Goal: Share content

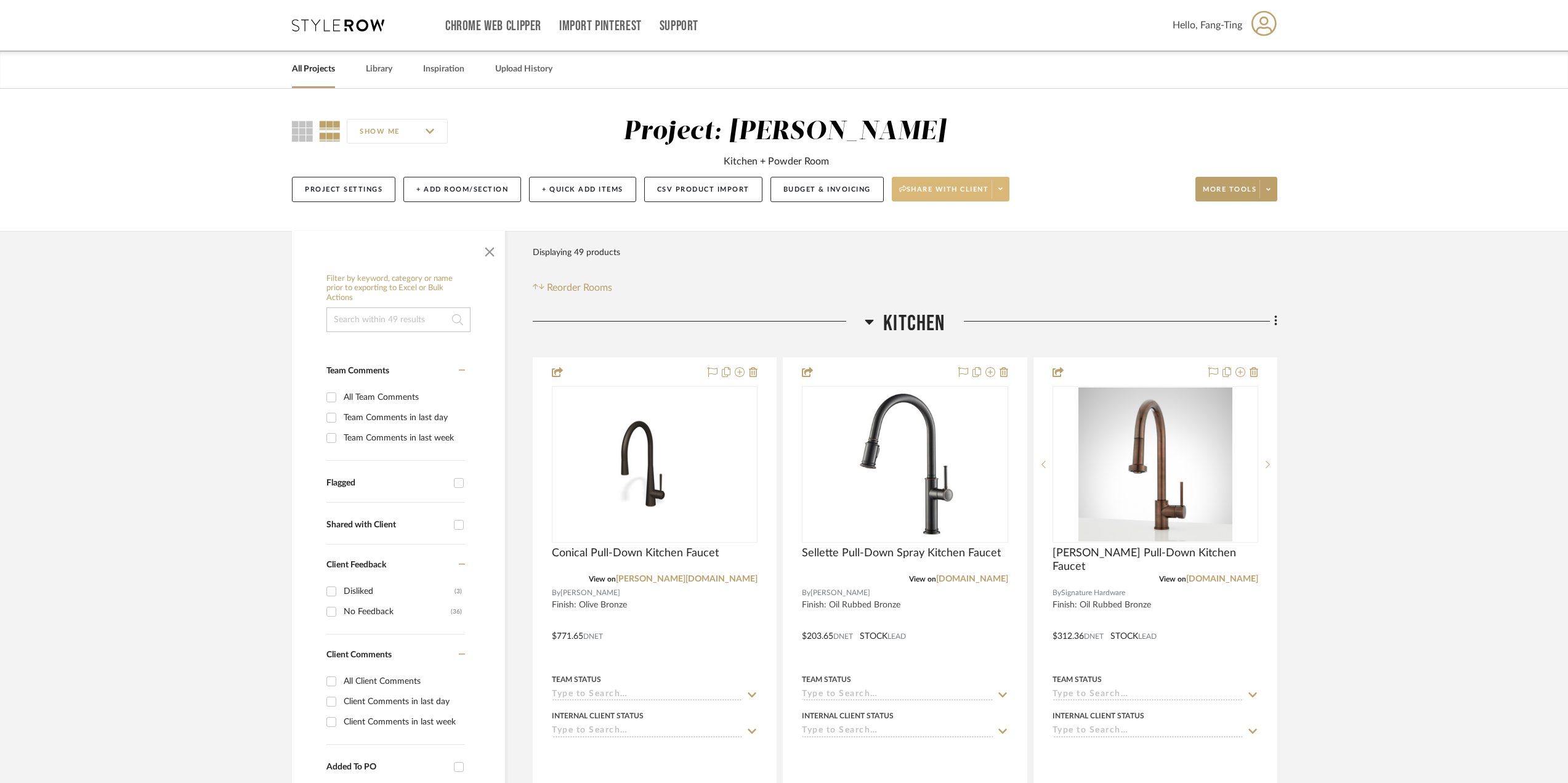
click at [943, 190] on span "Share with client" at bounding box center [944, 194] width 90 height 18
click at [956, 252] on span "Generate URL to Share" at bounding box center [954, 254] width 105 height 10
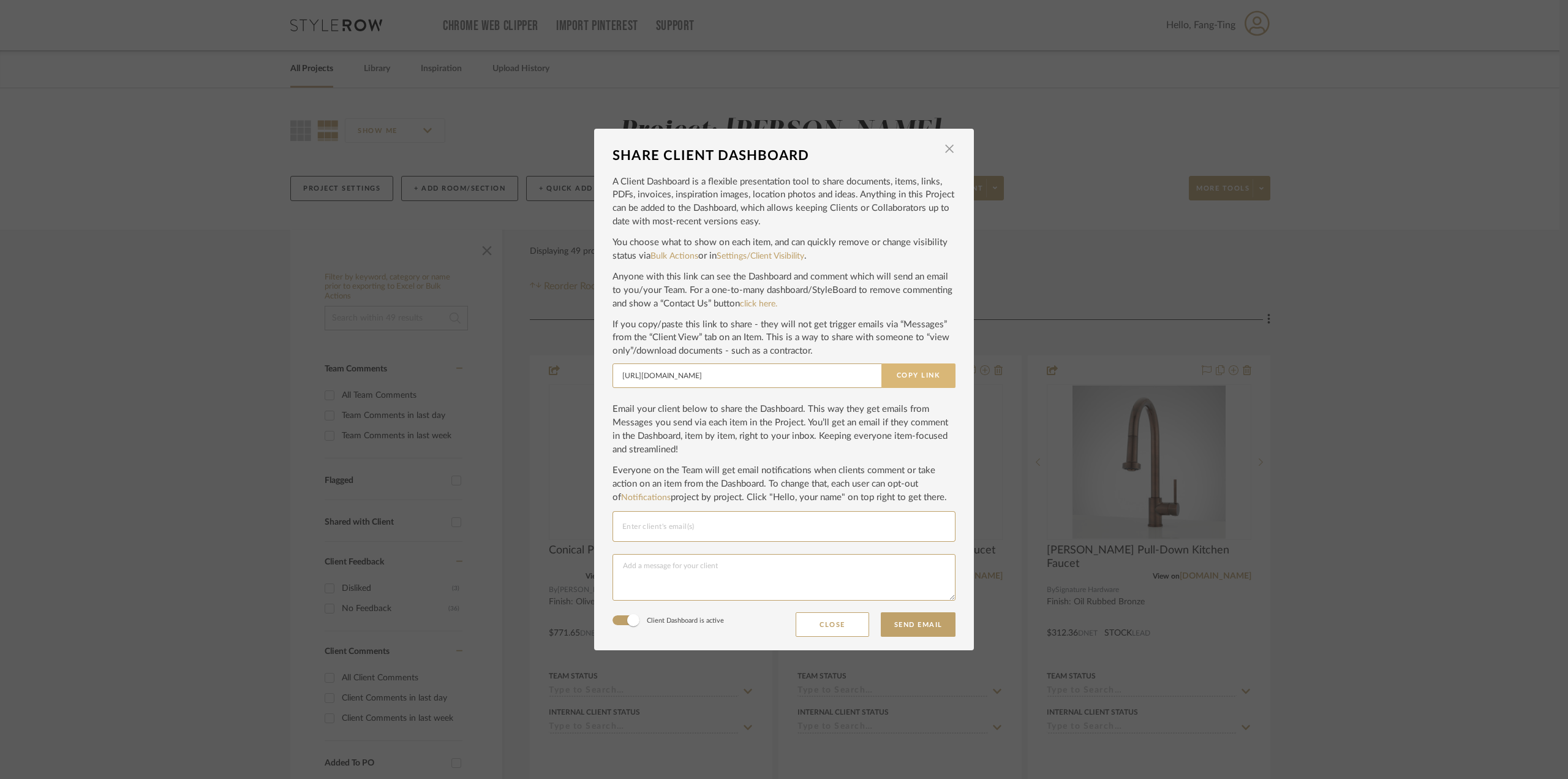
click at [910, 379] on button "Copy Link" at bounding box center [918, 376] width 74 height 24
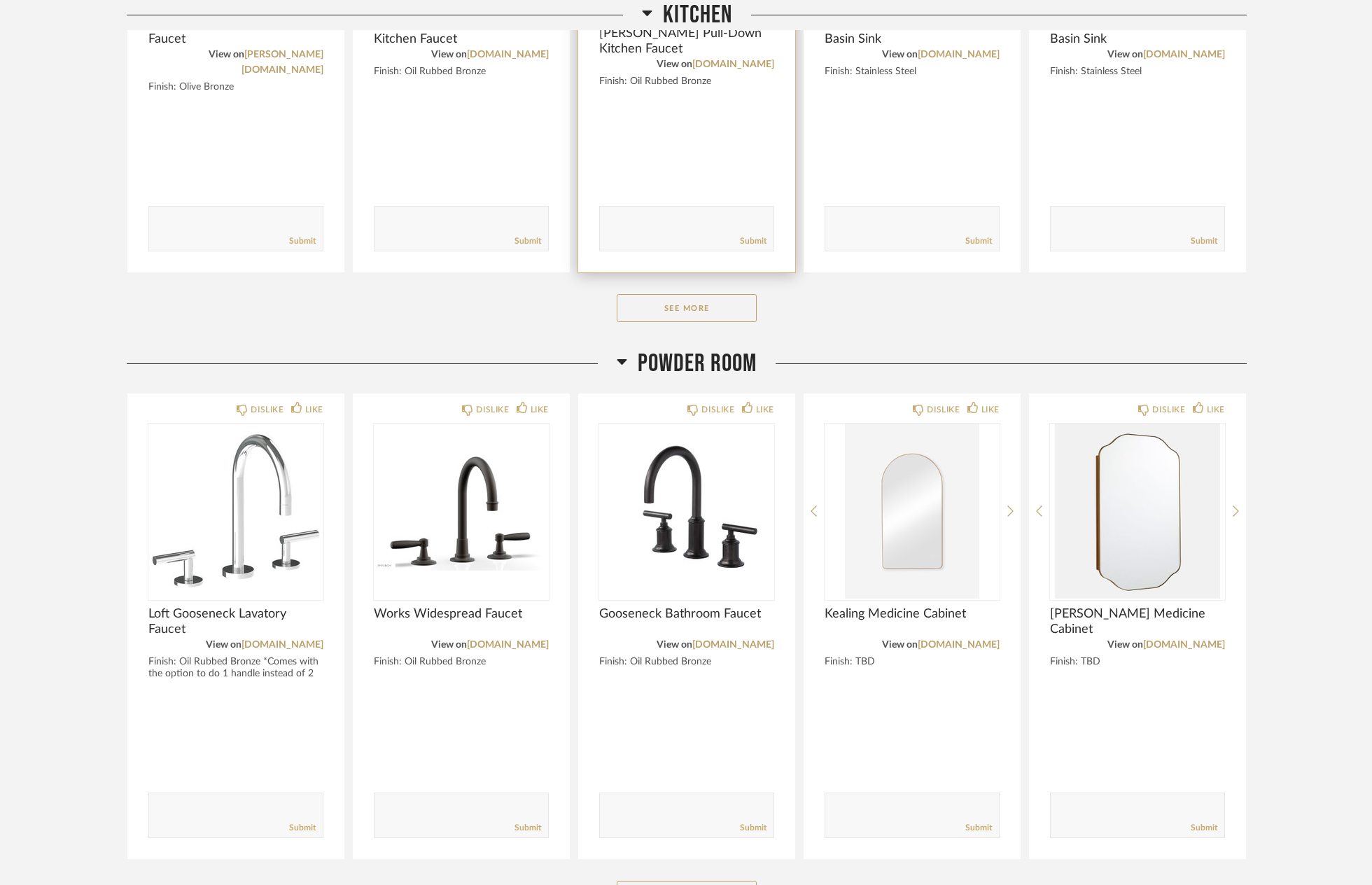
scroll to position [606, 0]
